Goal: Information Seeking & Learning: Learn about a topic

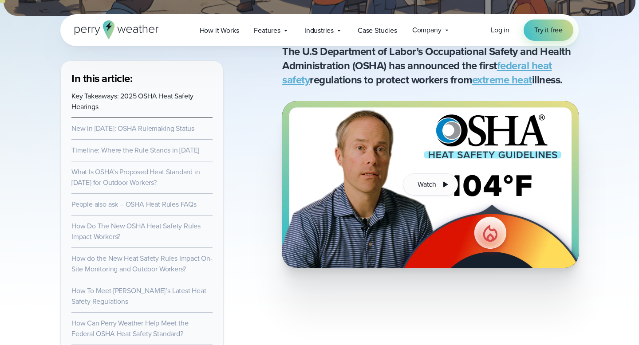
scroll to position [306, 0]
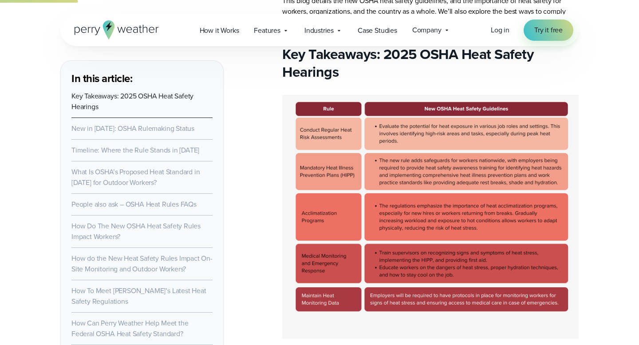
scroll to position [697, 0]
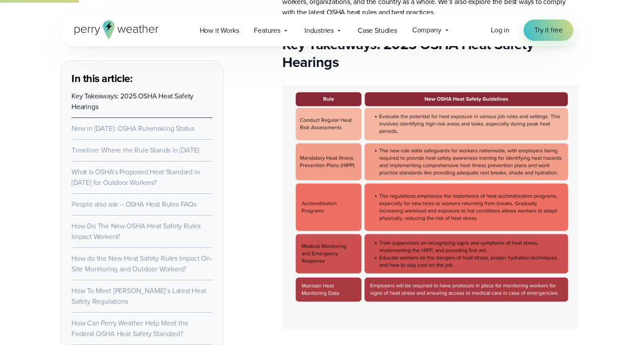
drag, startPoint x: 268, startPoint y: 185, endPoint x: 325, endPoint y: 210, distance: 62.8
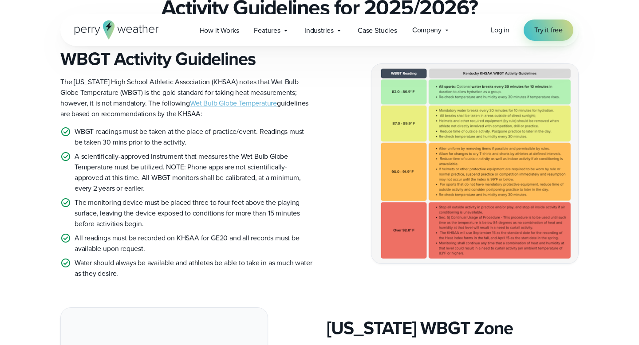
scroll to position [261, 0]
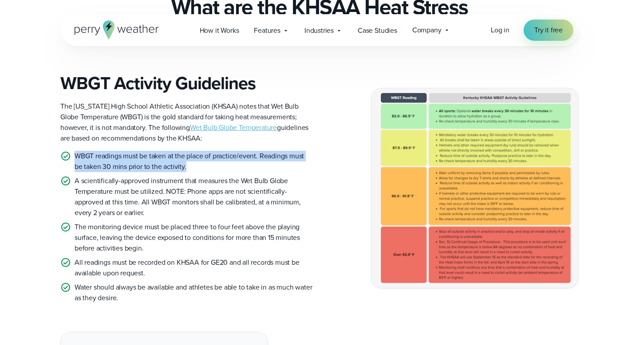
drag, startPoint x: 74, startPoint y: 157, endPoint x: 199, endPoint y: 167, distance: 125.2
click at [199, 167] on p "WBGT readings must be taken at the place of practice/event. Readings must be ta…" at bounding box center [194, 161] width 238 height 21
copy p "WBGT readings must be taken at the place of practice/event. Readings must be ta…"
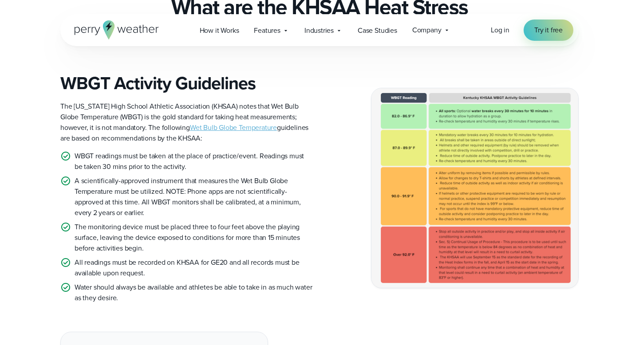
click at [254, 175] on ul "WBGT readings must be taken at the place of practice/event. Readings must be ta…" at bounding box center [186, 227] width 252 height 153
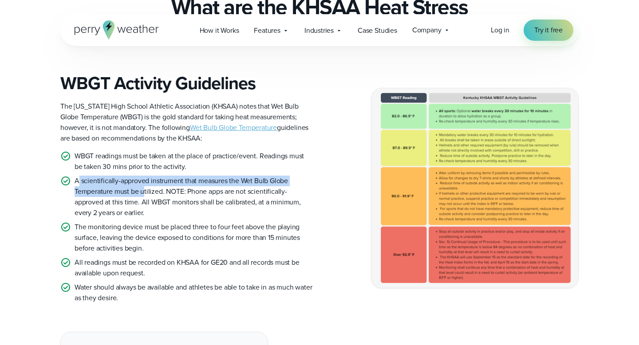
drag, startPoint x: 79, startPoint y: 182, endPoint x: 145, endPoint y: 190, distance: 65.8
click at [145, 190] on p "A scientifically-approved instrument that measures the Wet Bulb Globe Temperatu…" at bounding box center [194, 197] width 238 height 43
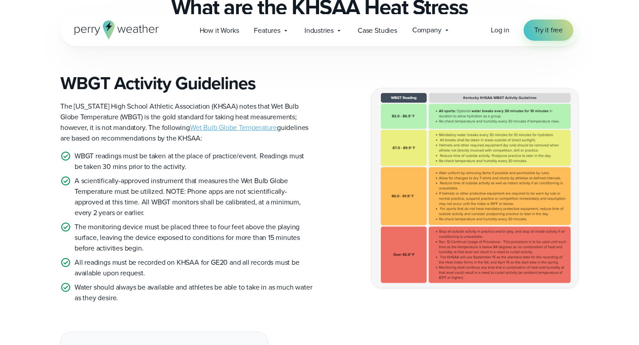
click at [90, 244] on p "The monitoring device must be placed three to four feet above the playing surfa…" at bounding box center [194, 238] width 238 height 32
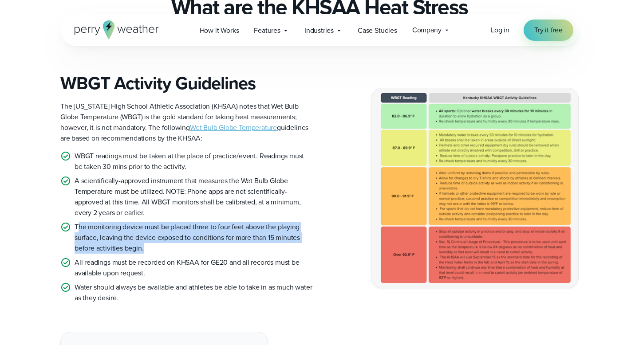
drag, startPoint x: 77, startPoint y: 229, endPoint x: 150, endPoint y: 250, distance: 75.8
click at [150, 250] on p "The monitoring device must be placed three to four feet above the playing surfa…" at bounding box center [194, 238] width 238 height 32
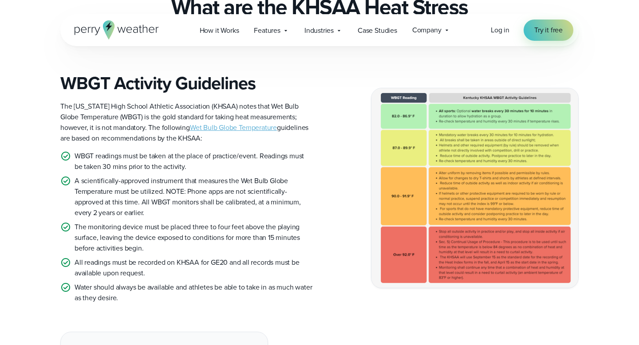
click at [151, 257] on ul "WBGT readings must be taken at the place of practice/event. Readings must be ta…" at bounding box center [186, 227] width 252 height 153
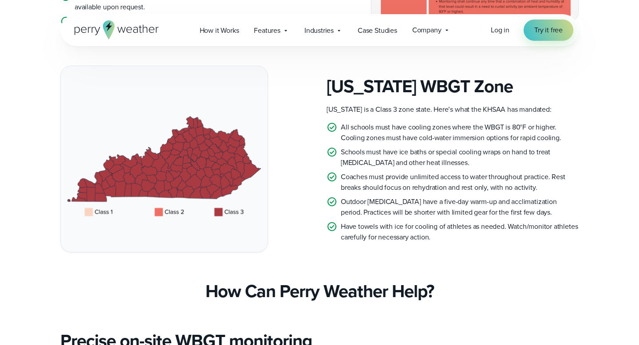
scroll to position [545, 0]
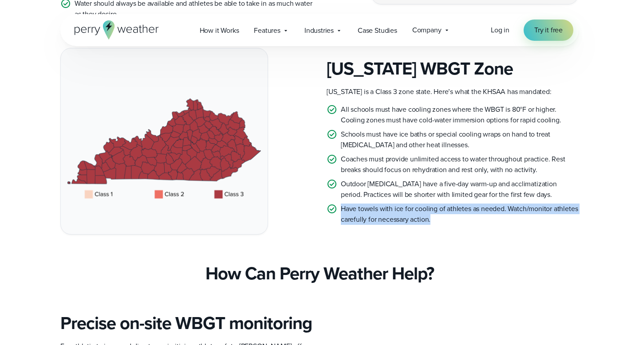
drag, startPoint x: 342, startPoint y: 208, endPoint x: 456, endPoint y: 220, distance: 114.3
click at [456, 220] on p "Have towels with ice for cooling of athletes as needed. Watch/monitor athletes …" at bounding box center [460, 214] width 238 height 21
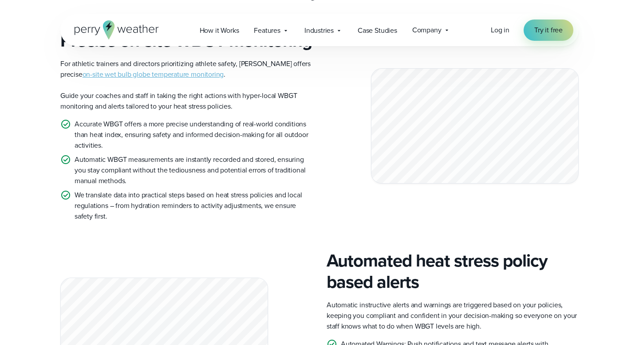
scroll to position [841, 0]
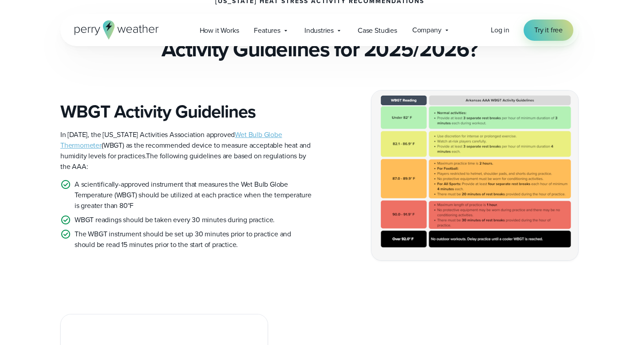
scroll to position [246, 0]
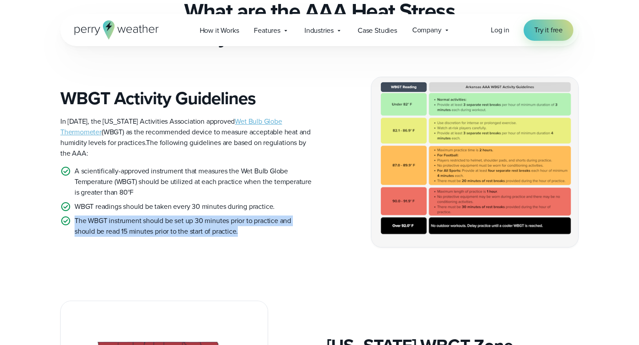
drag, startPoint x: 76, startPoint y: 220, endPoint x: 252, endPoint y: 232, distance: 176.6
click at [252, 232] on p "The WBGT instrument should be set up 30 minutes prior to practice and should be…" at bounding box center [194, 226] width 238 height 21
copy p "The WBGT instrument should be set up 30 minutes prior to practice and should be…"
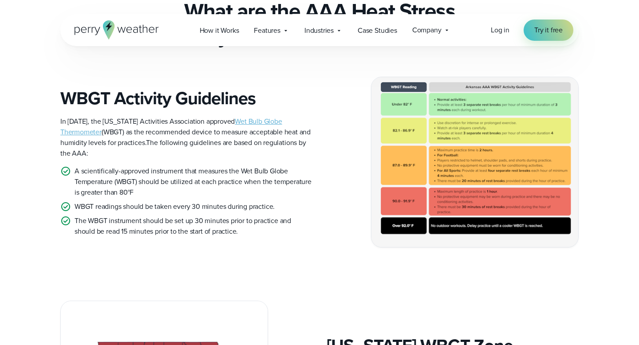
click at [320, 164] on div "WBGT Activity Guidelines In 2019, the Arkansas Activities Association approved …" at bounding box center [319, 162] width 518 height 171
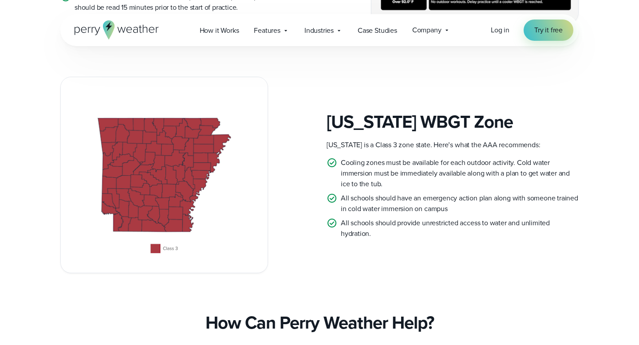
scroll to position [477, 0]
